Goal: Check status: Verify the current state of an ongoing process or item

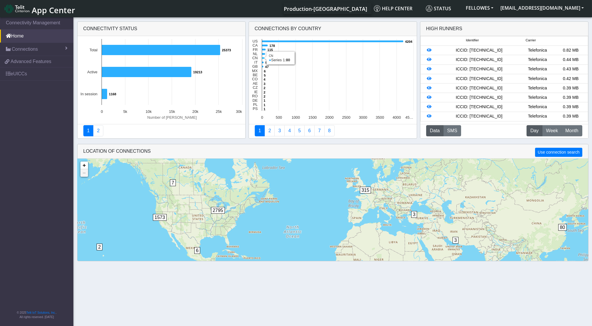
click at [262, 59] on icon at bounding box center [263, 58] width 3 height 2
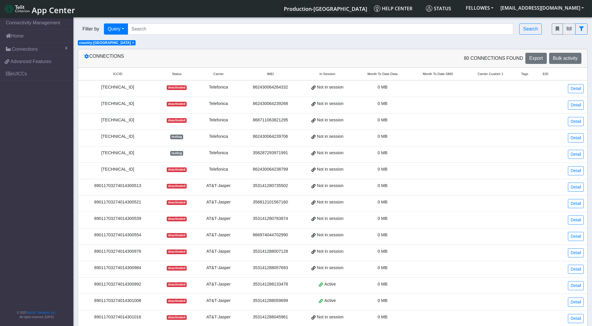
click at [379, 70] on th "Month To Date Data" at bounding box center [382, 74] width 55 height 13
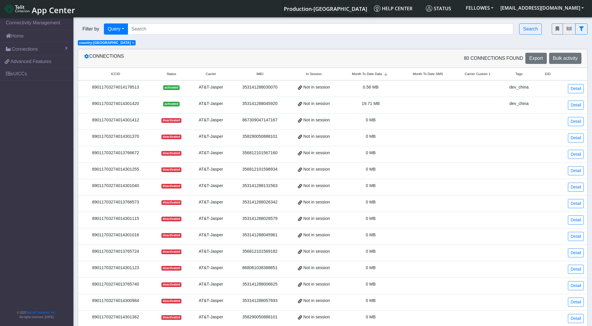
click at [379, 72] on span "Month To Date Data" at bounding box center [367, 74] width 30 height 5
click at [362, 106] on span "19.71 MB" at bounding box center [370, 103] width 18 height 5
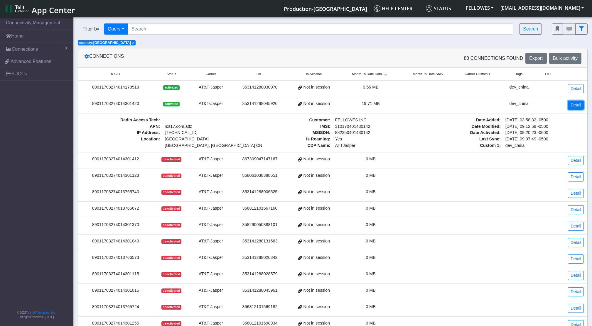
click at [569, 104] on link "Detail" at bounding box center [575, 105] width 16 height 9
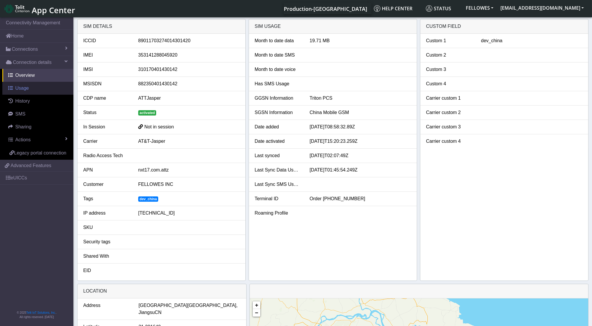
click at [20, 87] on span "Usage" at bounding box center [21, 88] width 13 height 5
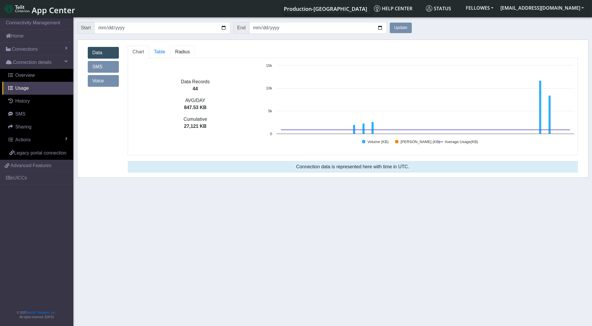
click at [165, 52] on span "Radius" at bounding box center [159, 51] width 11 height 5
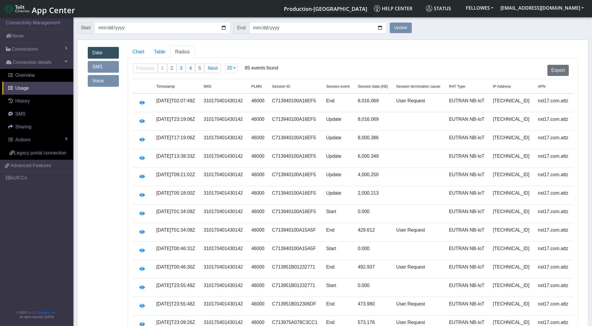
click at [561, 32] on form "Start [DATE] End [DATE] Update" at bounding box center [332, 28] width 511 height 18
click at [28, 75] on span "Overview" at bounding box center [25, 75] width 20 height 5
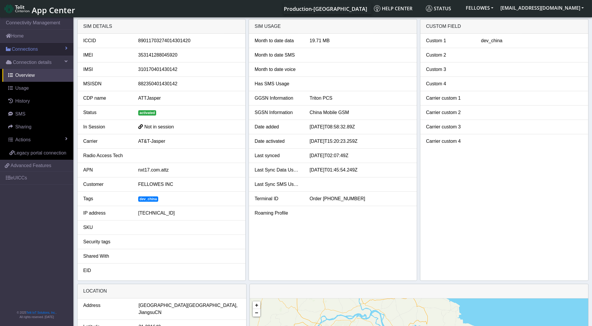
click at [49, 48] on link "Connections" at bounding box center [36, 49] width 73 height 13
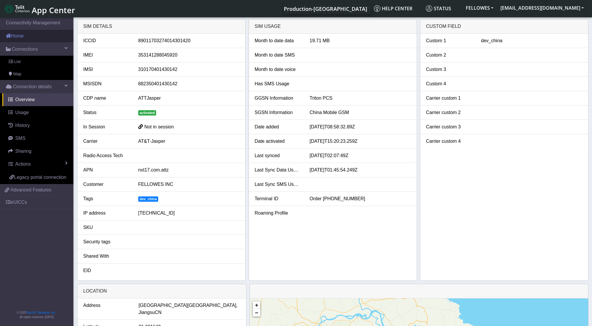
click at [52, 35] on link "Home" at bounding box center [36, 36] width 73 height 13
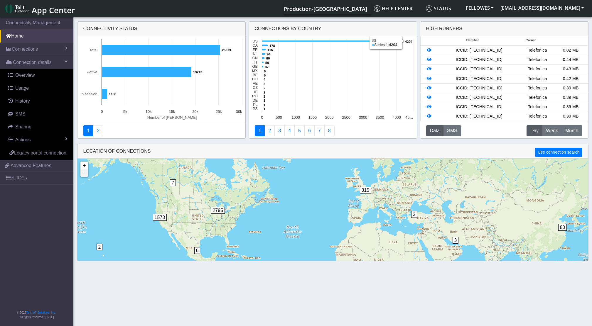
click at [274, 42] on icon at bounding box center [332, 41] width 141 height 2
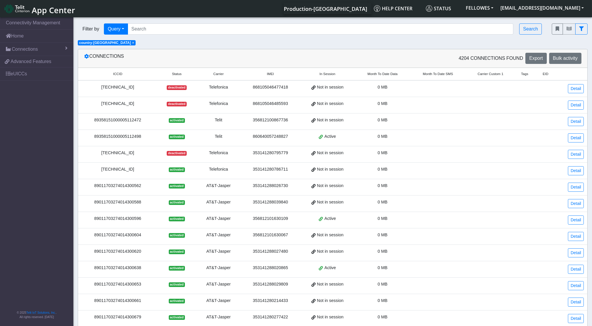
click at [381, 74] on span "Month To Date Data" at bounding box center [382, 74] width 30 height 5
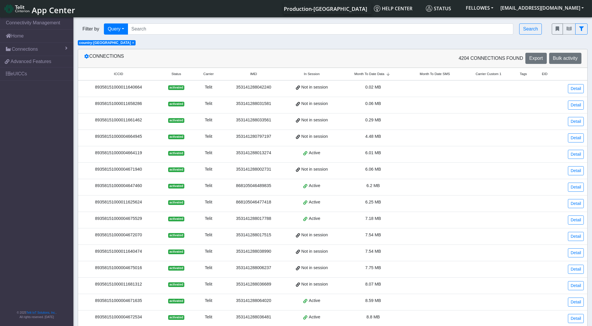
click at [381, 74] on span "Month To Date Data" at bounding box center [369, 74] width 30 height 5
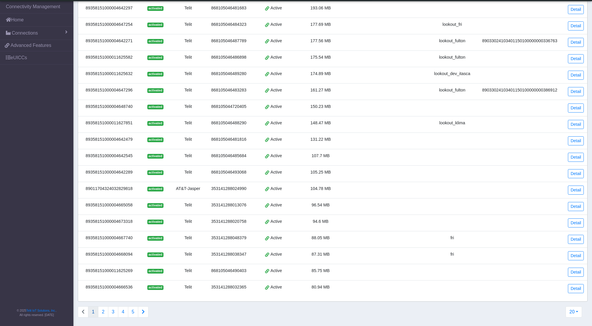
scroll to position [98, 0]
click at [110, 313] on button "3" at bounding box center [113, 311] width 10 height 11
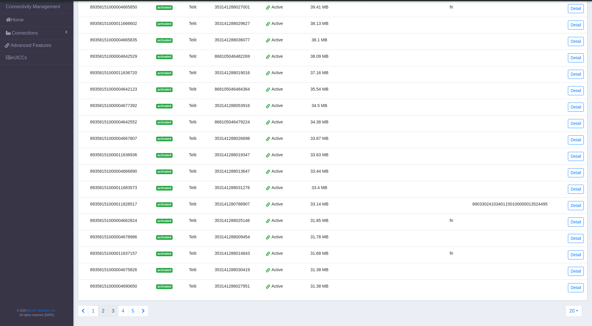
click at [100, 311] on button "2" at bounding box center [103, 311] width 10 height 11
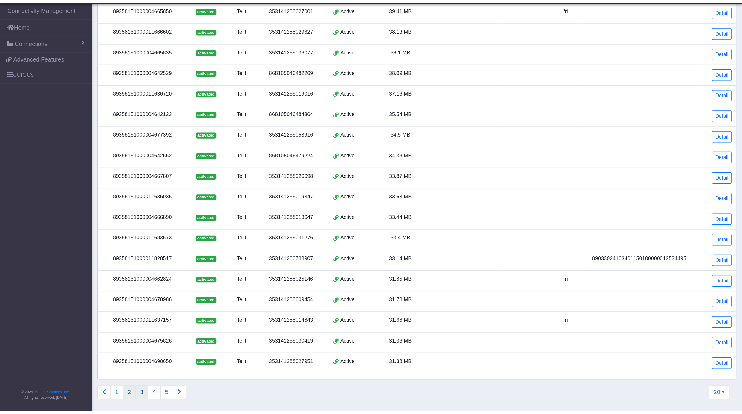
scroll to position [0, 0]
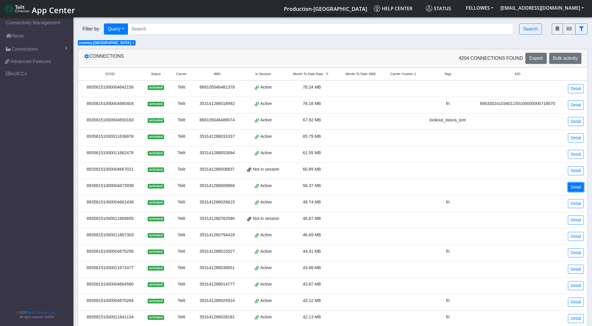
click at [575, 188] on link "Detail" at bounding box center [575, 187] width 16 height 9
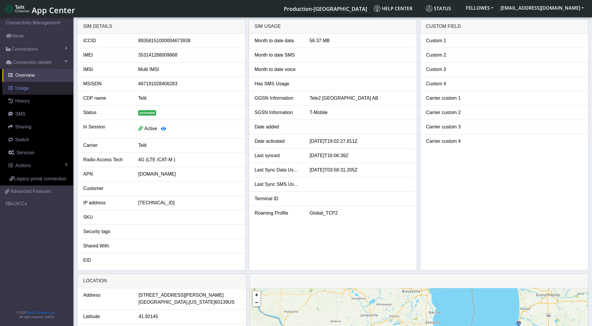
click at [25, 89] on span "Usage" at bounding box center [21, 88] width 13 height 5
